Goal: Transaction & Acquisition: Download file/media

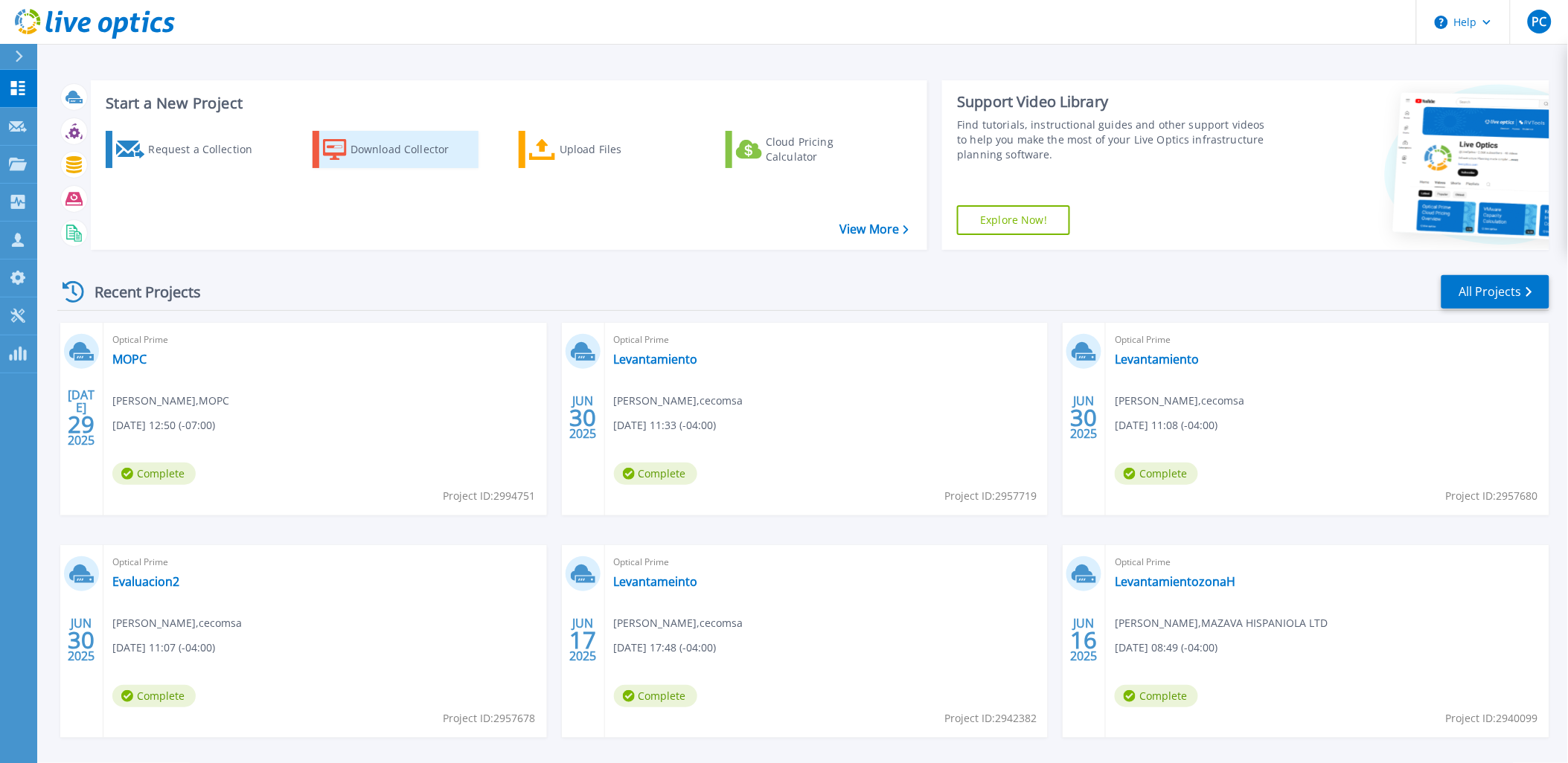
click at [393, 161] on div "Download Collector" at bounding box center [410, 149] width 119 height 30
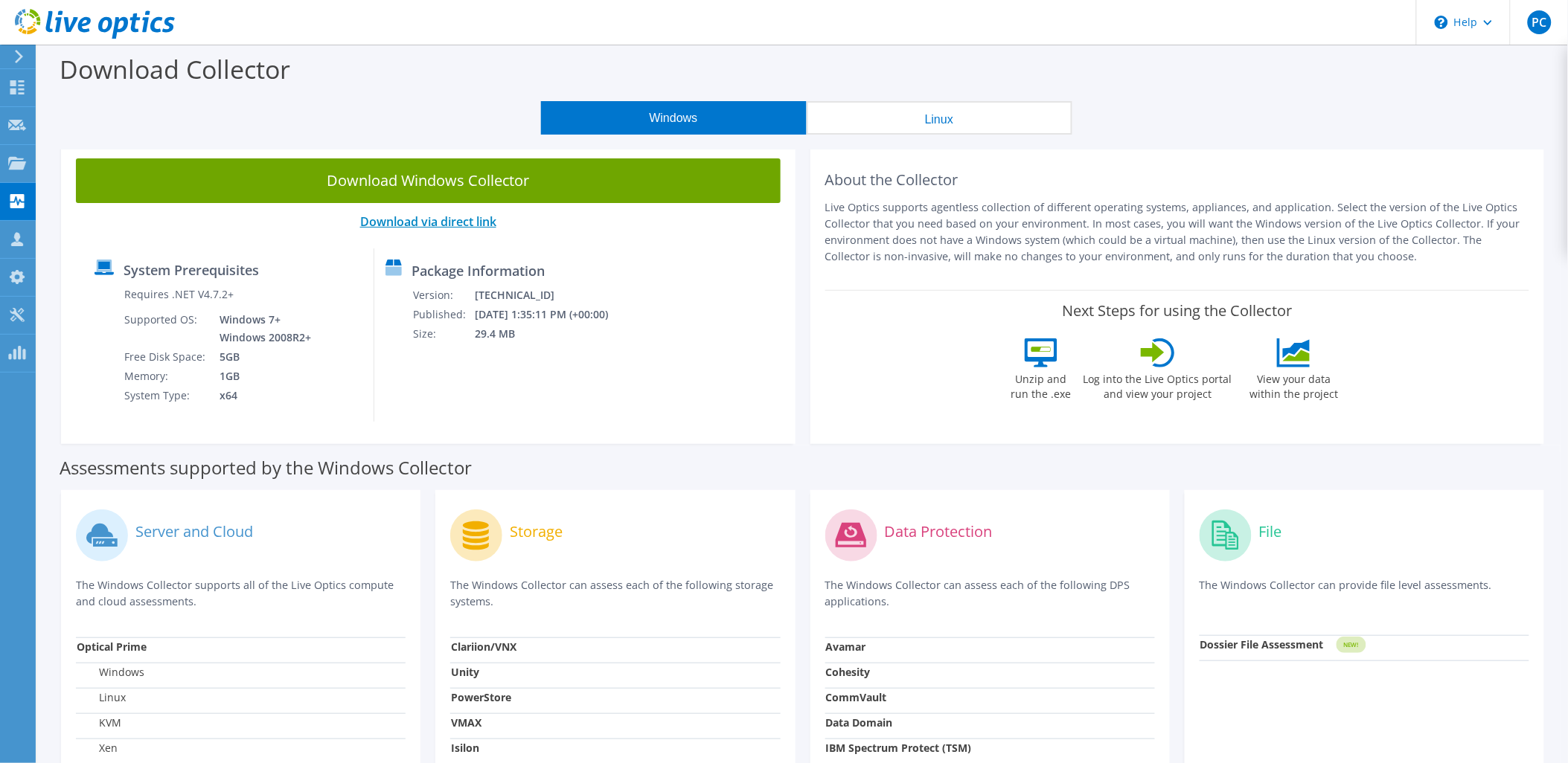
click at [452, 218] on link "Download via direct link" at bounding box center [428, 221] width 137 height 16
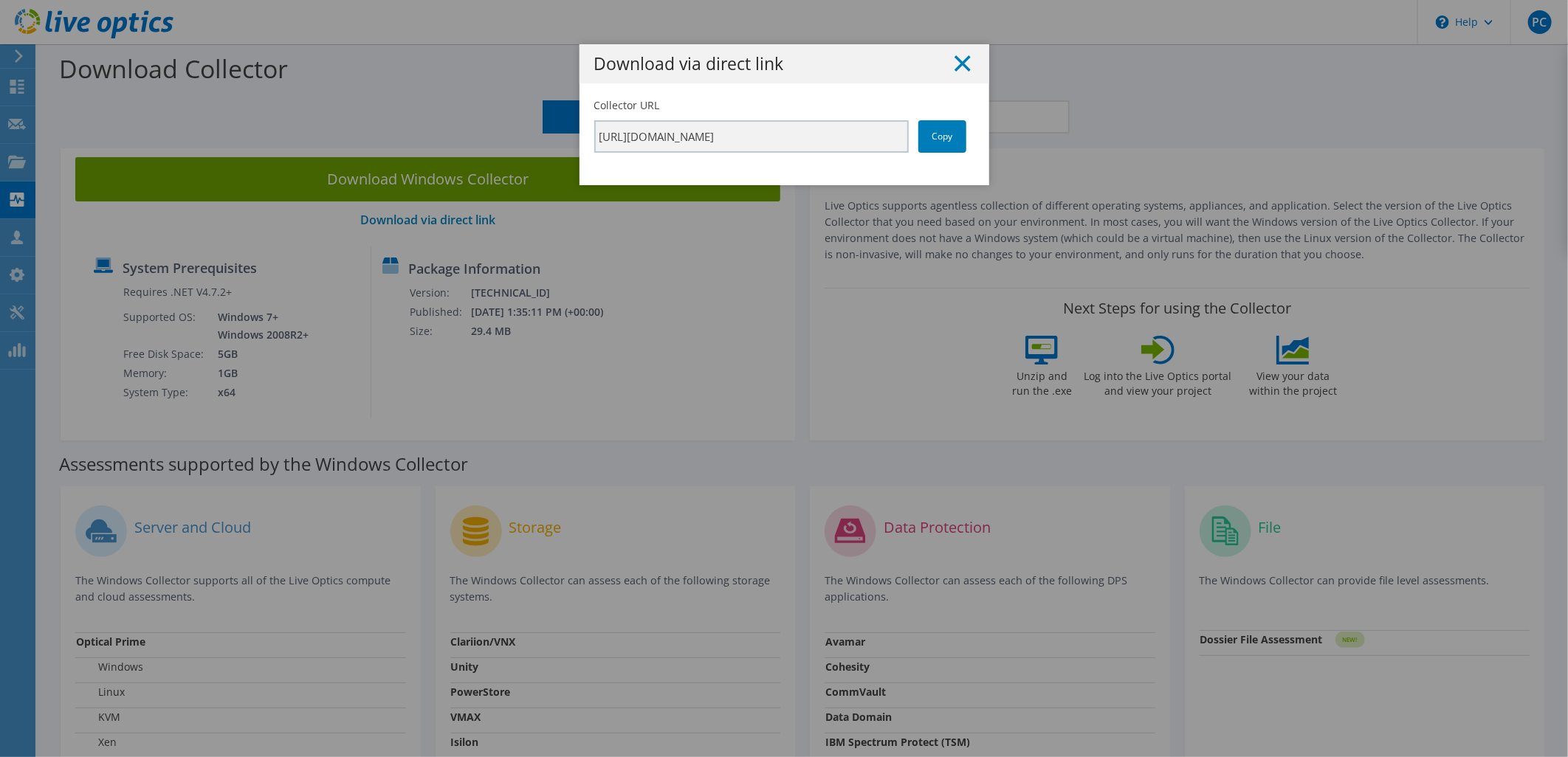
click at [954, 71] on icon at bounding box center [962, 63] width 16 height 16
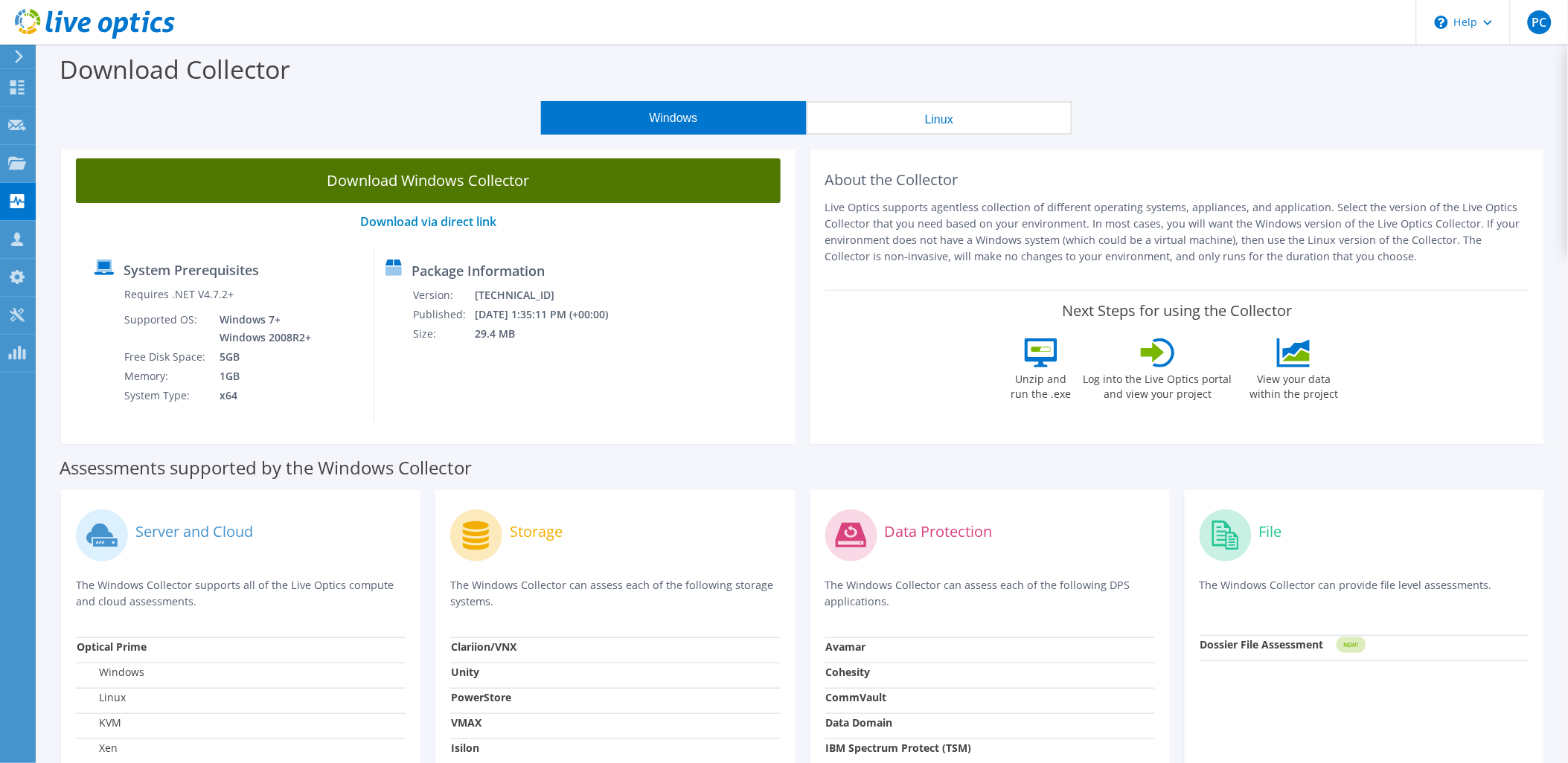
click at [477, 183] on link "Download Windows Collector" at bounding box center [428, 181] width 705 height 44
